Goal: Task Accomplishment & Management: Complete application form

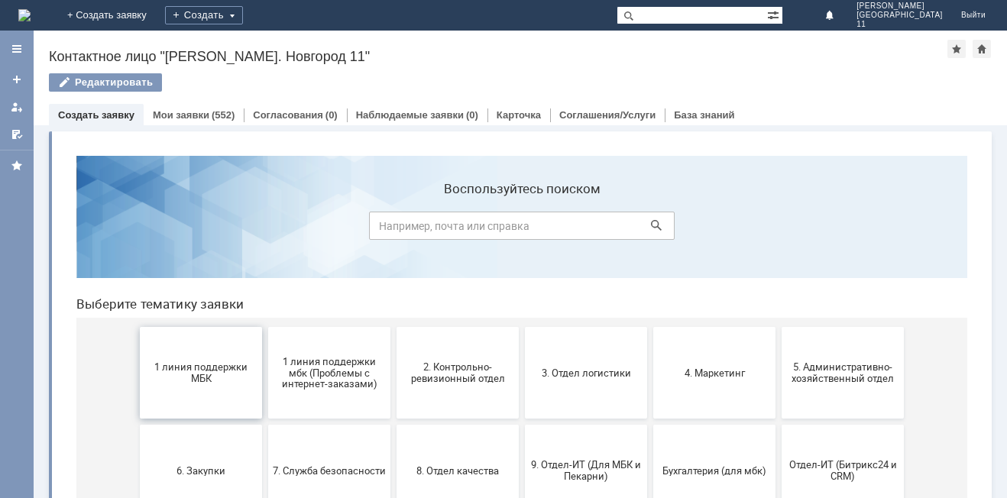
click at [173, 375] on span "1 линия поддержки МБК" at bounding box center [200, 373] width 113 height 23
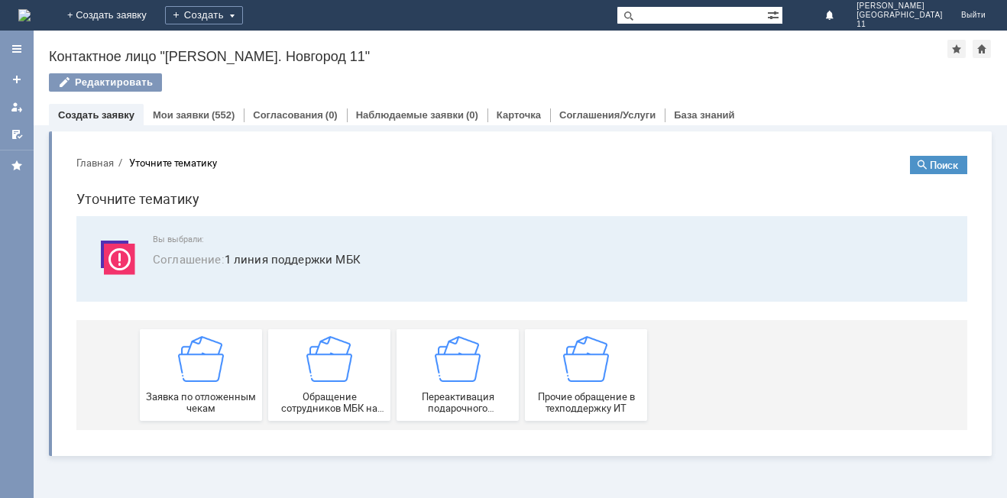
click at [173, 375] on div "Заявка по отложенным чекам" at bounding box center [200, 375] width 113 height 78
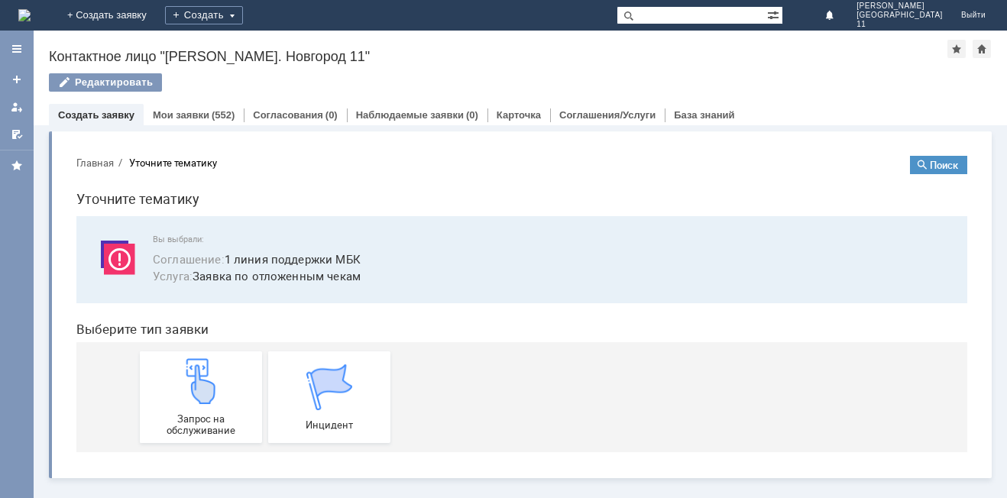
click at [173, 375] on div "Запрос на обслуживание" at bounding box center [200, 397] width 113 height 78
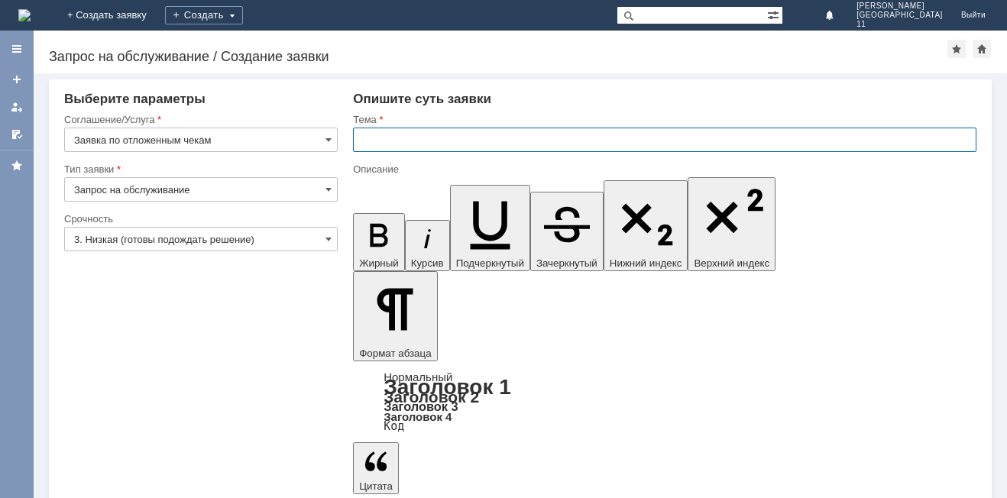
click at [404, 135] on input "text" at bounding box center [665, 140] width 624 height 24
type input "Отложенные чеки за [DATE]"
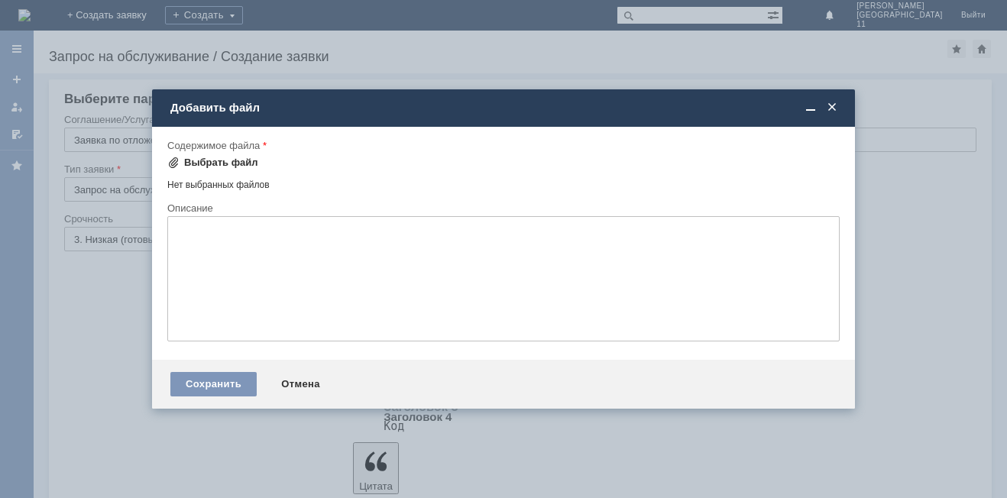
click at [209, 170] on div "Выбрать файл" at bounding box center [212, 163] width 91 height 18
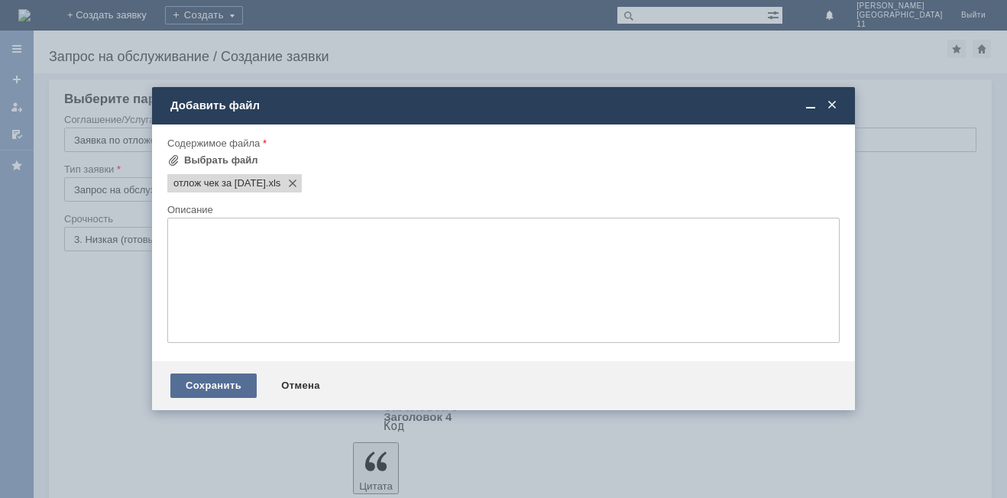
click at [206, 385] on div "Сохранить" at bounding box center [213, 386] width 86 height 24
